Goal: Information Seeking & Learning: Stay updated

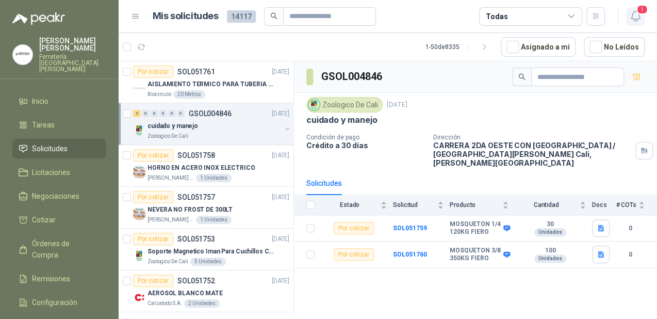
click at [640, 18] on icon "button" at bounding box center [635, 16] width 9 height 10
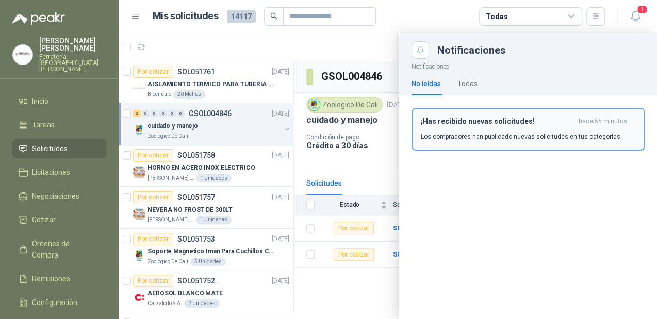
click at [465, 134] on p "Los compradores han publicado nuevas solicitudes en tus categorías." at bounding box center [521, 136] width 201 height 9
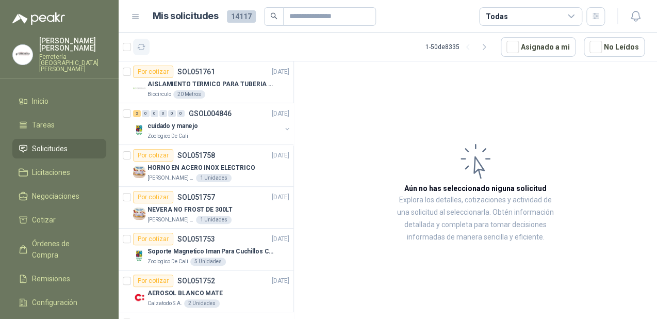
click at [142, 46] on icon "button" at bounding box center [141, 47] width 9 height 9
